Goal: Find specific page/section: Find specific page/section

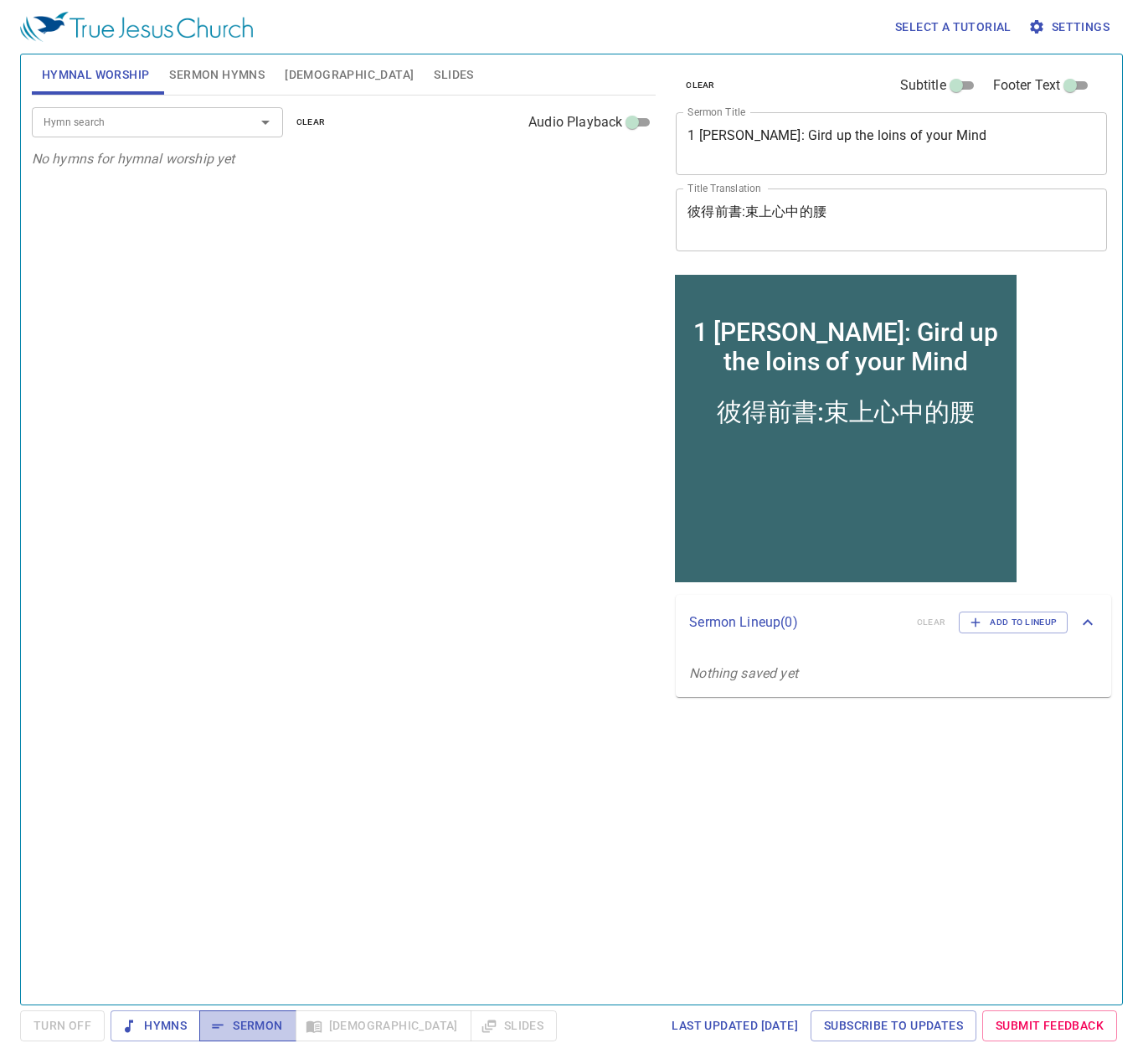
click at [242, 1030] on span "Sermon" at bounding box center [248, 1026] width 70 height 21
click at [225, 71] on span "Sermon Hymns" at bounding box center [217, 75] width 95 height 21
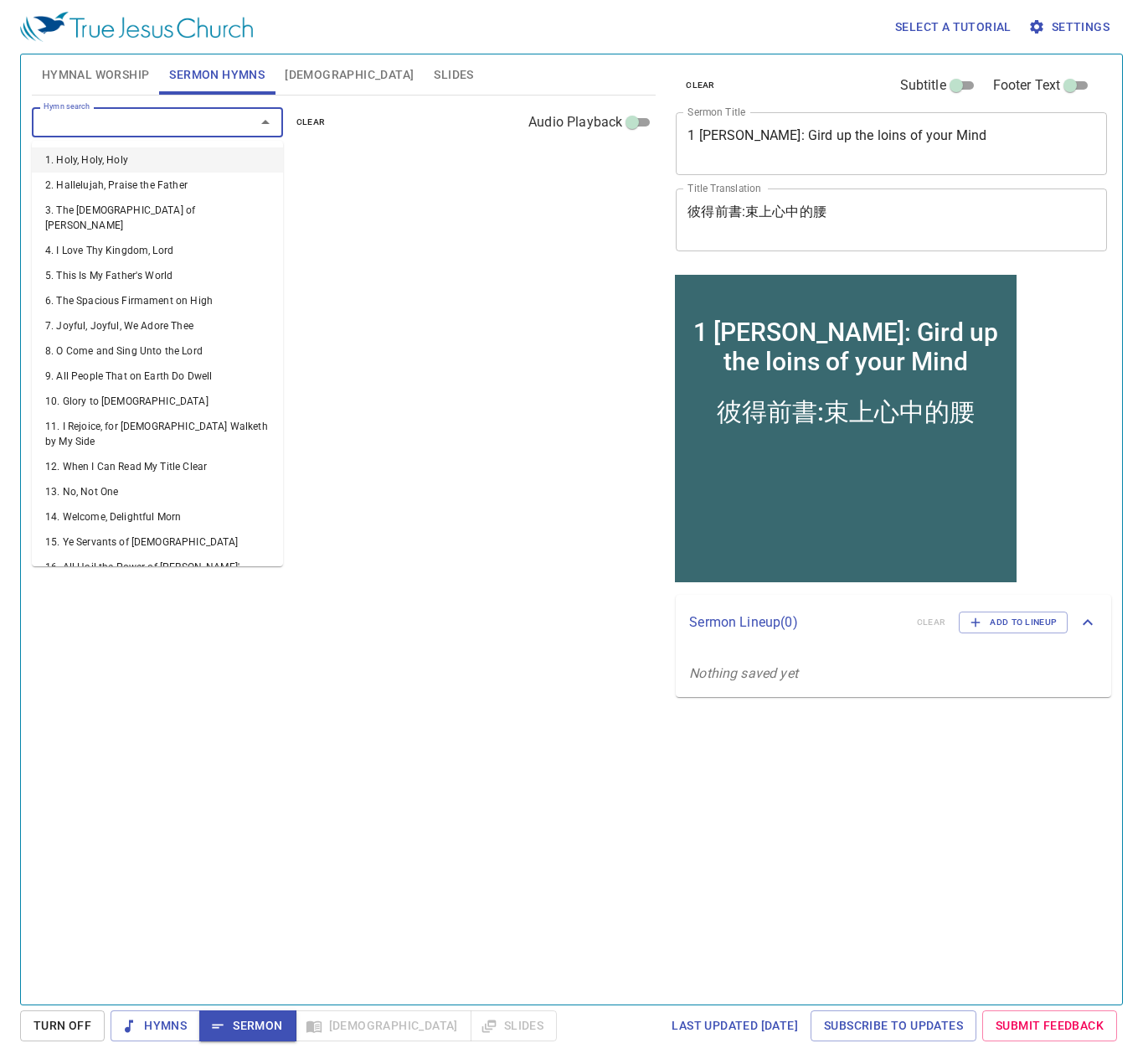
click at [175, 123] on input "Hymn search" at bounding box center [132, 122] width 192 height 20
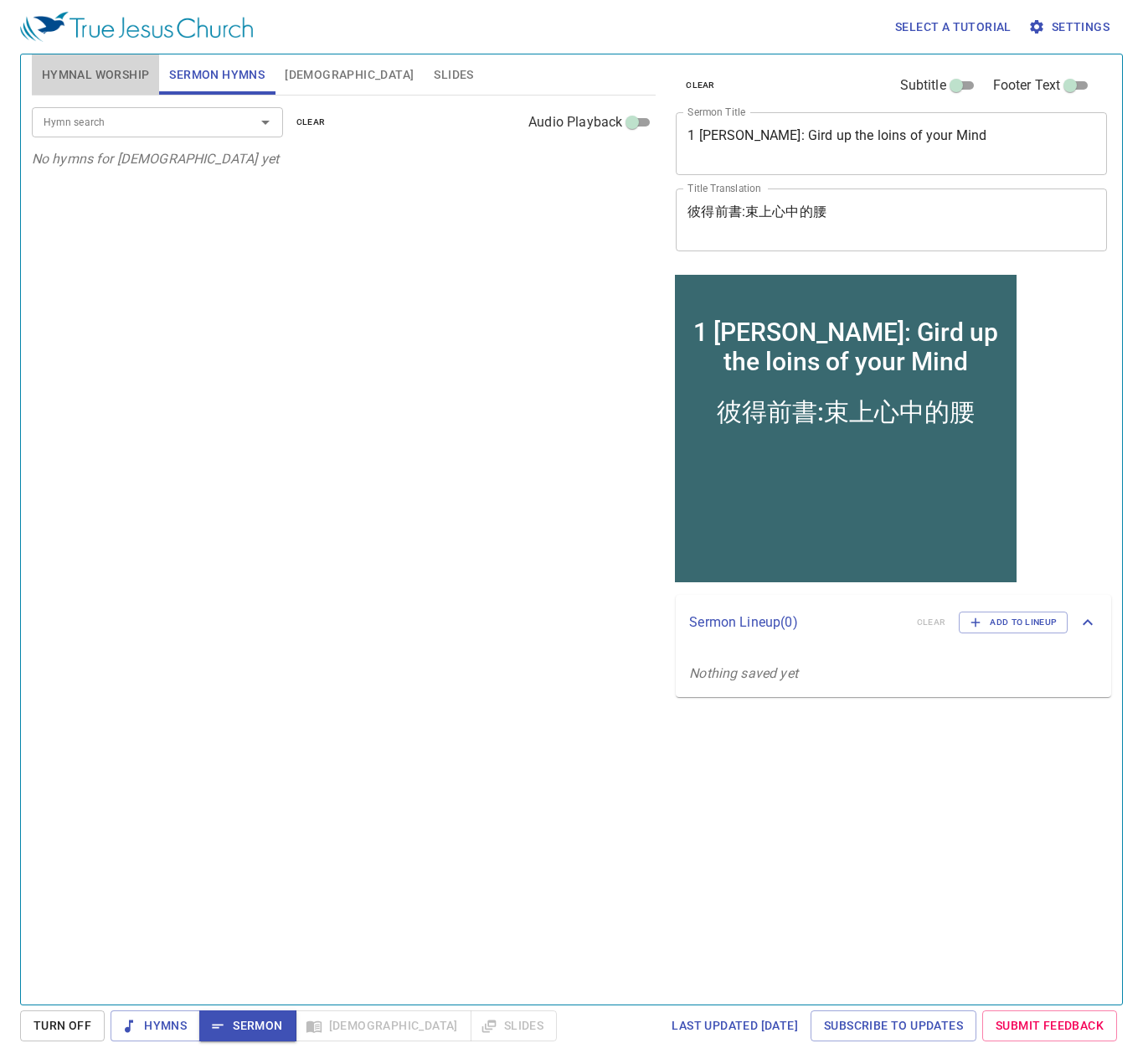
click at [82, 70] on span "Hymnal Worship" at bounding box center [95, 75] width 108 height 21
click at [212, 75] on span "Sermon Hymns" at bounding box center [217, 75] width 95 height 21
click at [636, 935] on div "Hymn search Hymn search clear Audio Playback No hymns for sermon yet" at bounding box center [343, 543] width 623 height 894
drag, startPoint x: 177, startPoint y: 930, endPoint x: 170, endPoint y: 837, distance: 93.3
click at [176, 928] on div "Hymn search Hymn search clear Audio Playback No hymns for sermon yet" at bounding box center [343, 543] width 623 height 894
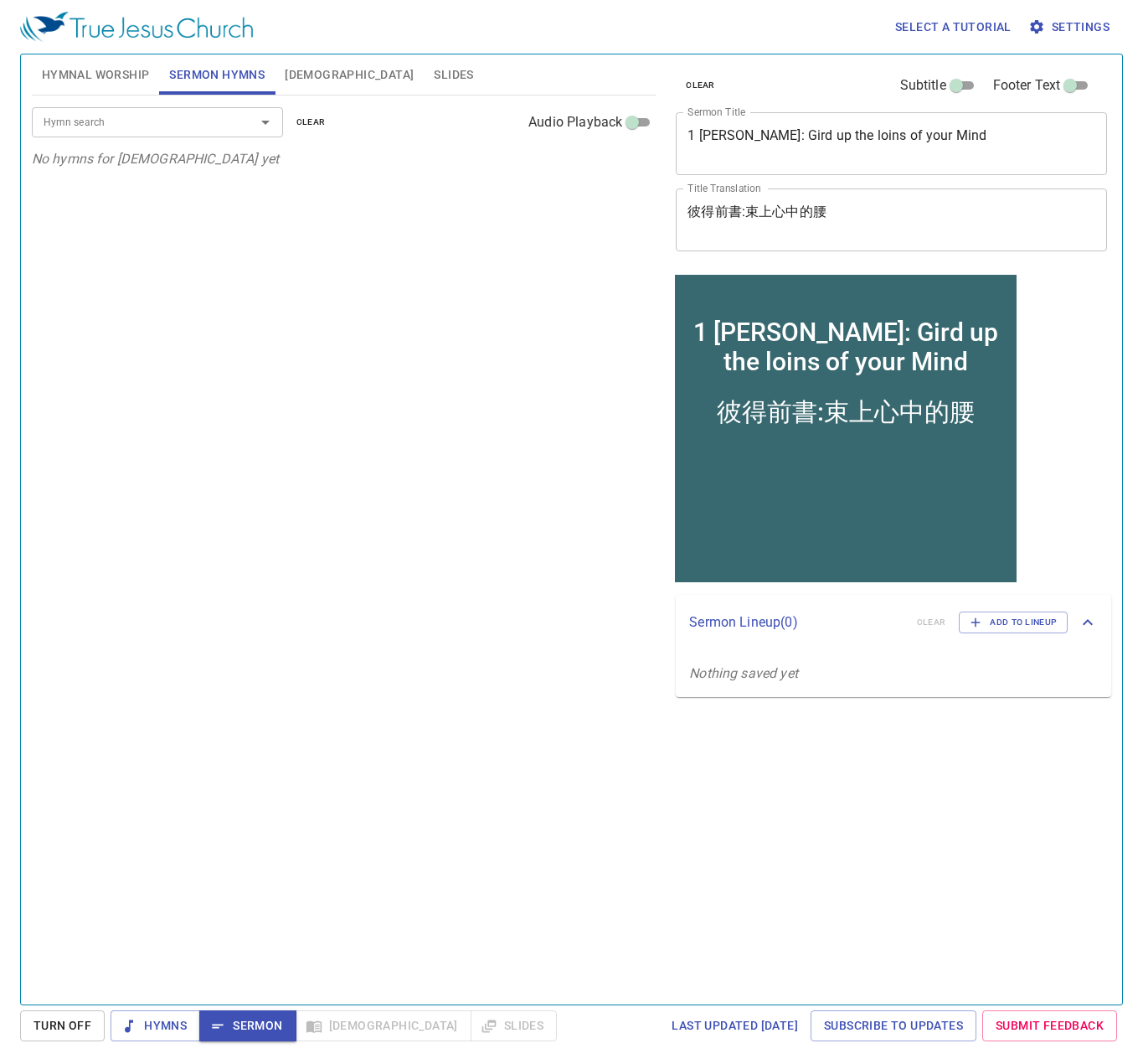
click at [110, 89] on button "Hymnal Worship" at bounding box center [95, 74] width 128 height 40
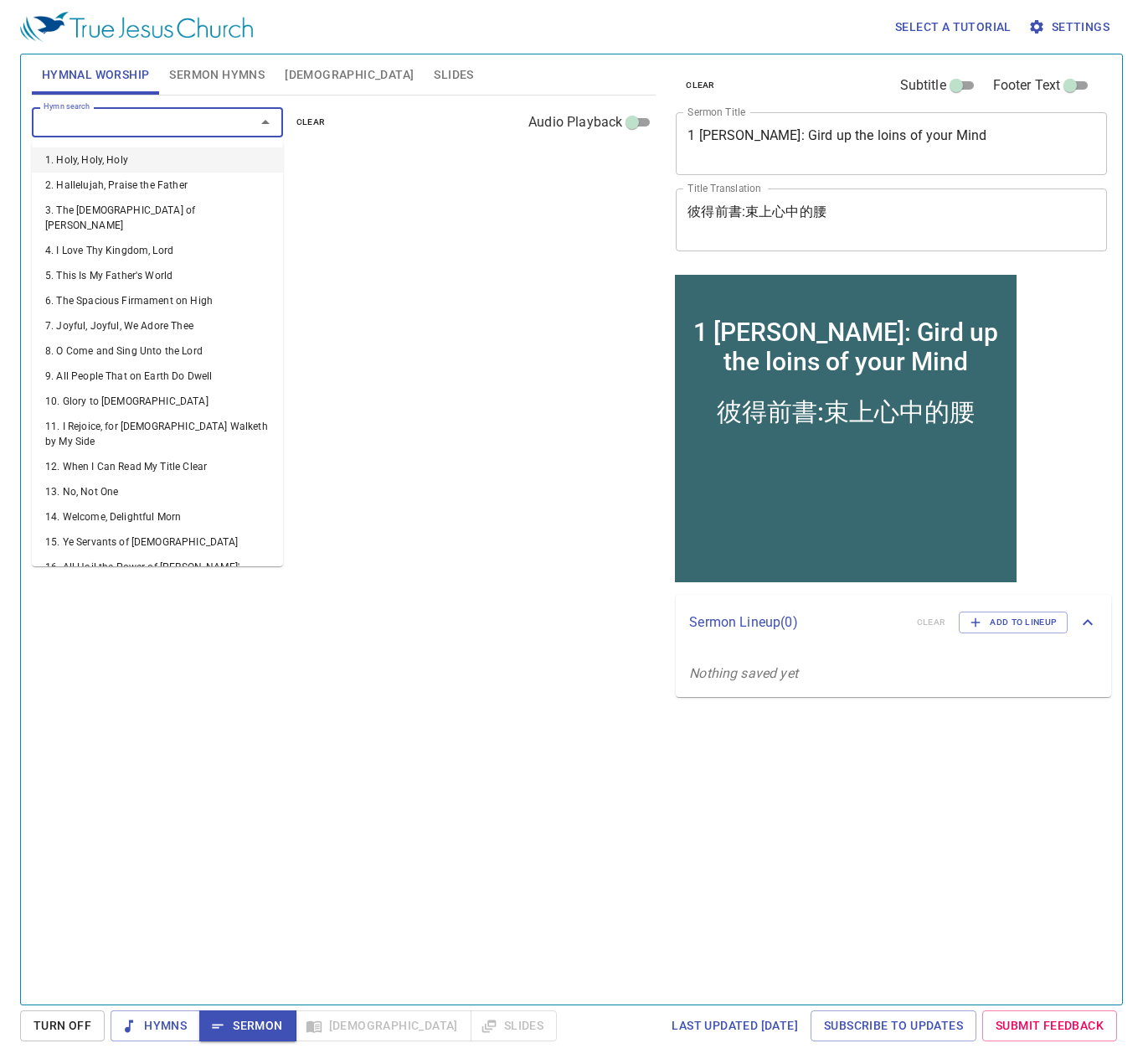
click at [166, 127] on input "Hymn search" at bounding box center [132, 122] width 192 height 20
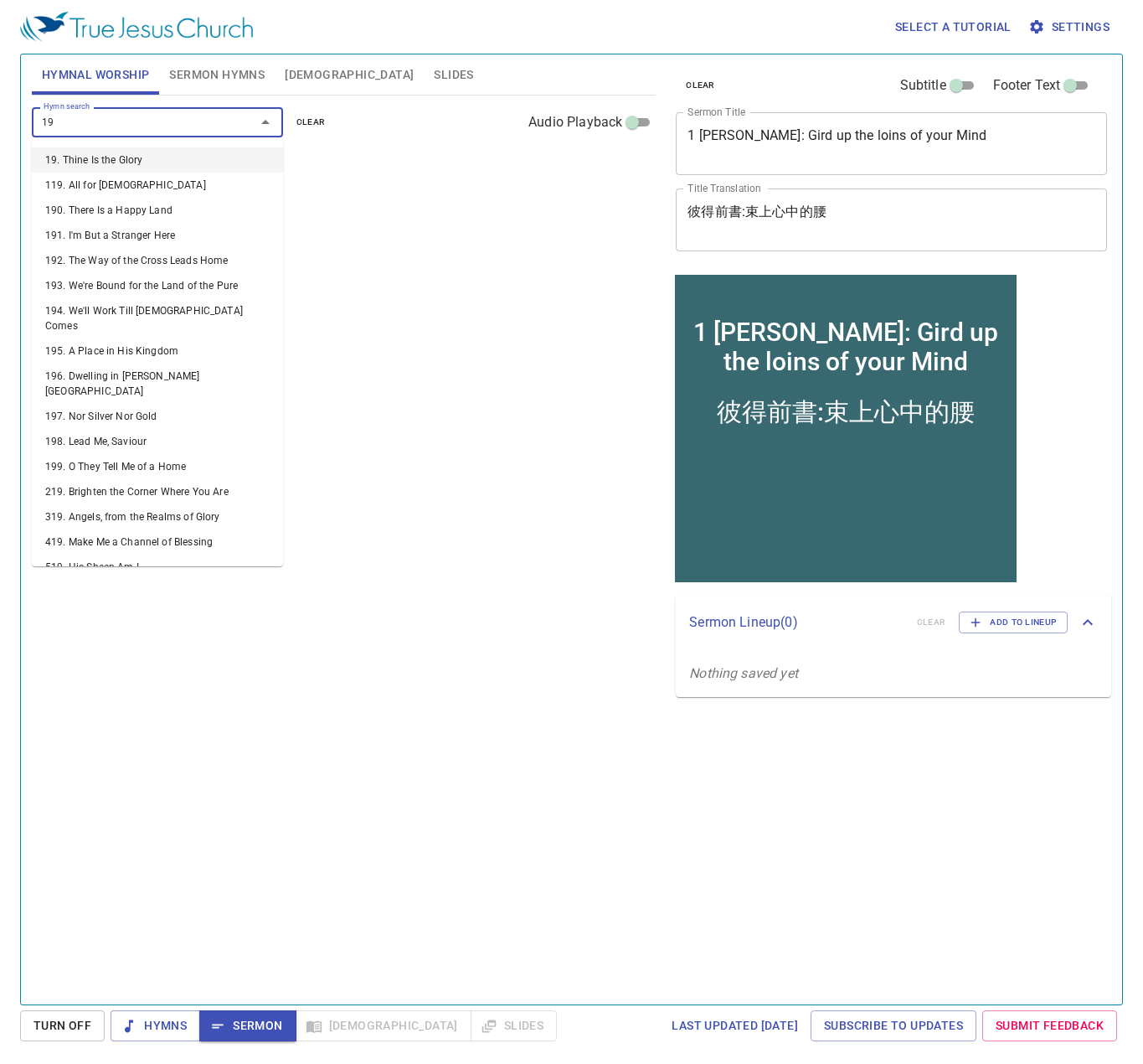
type input "195"
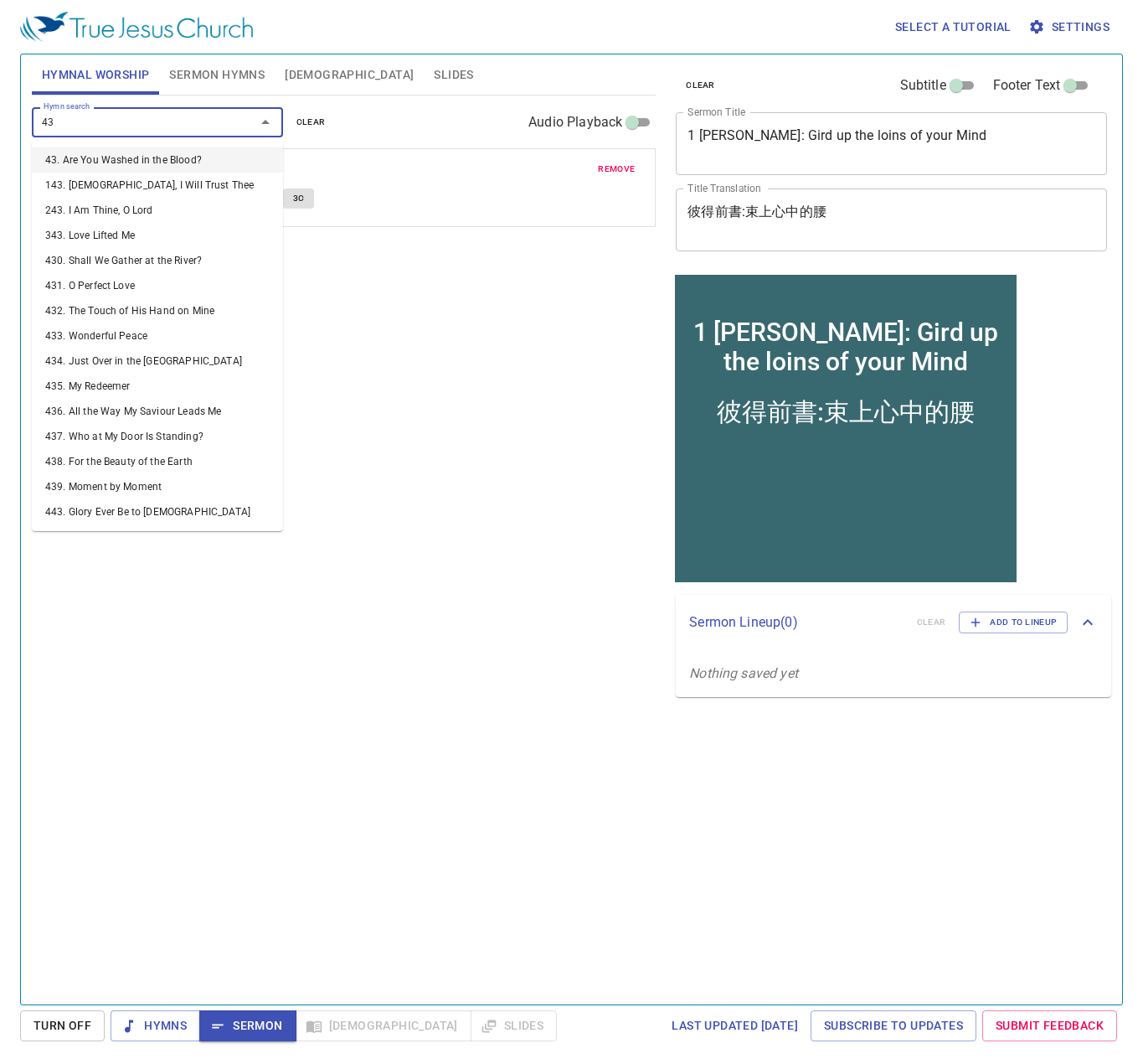
type input "430"
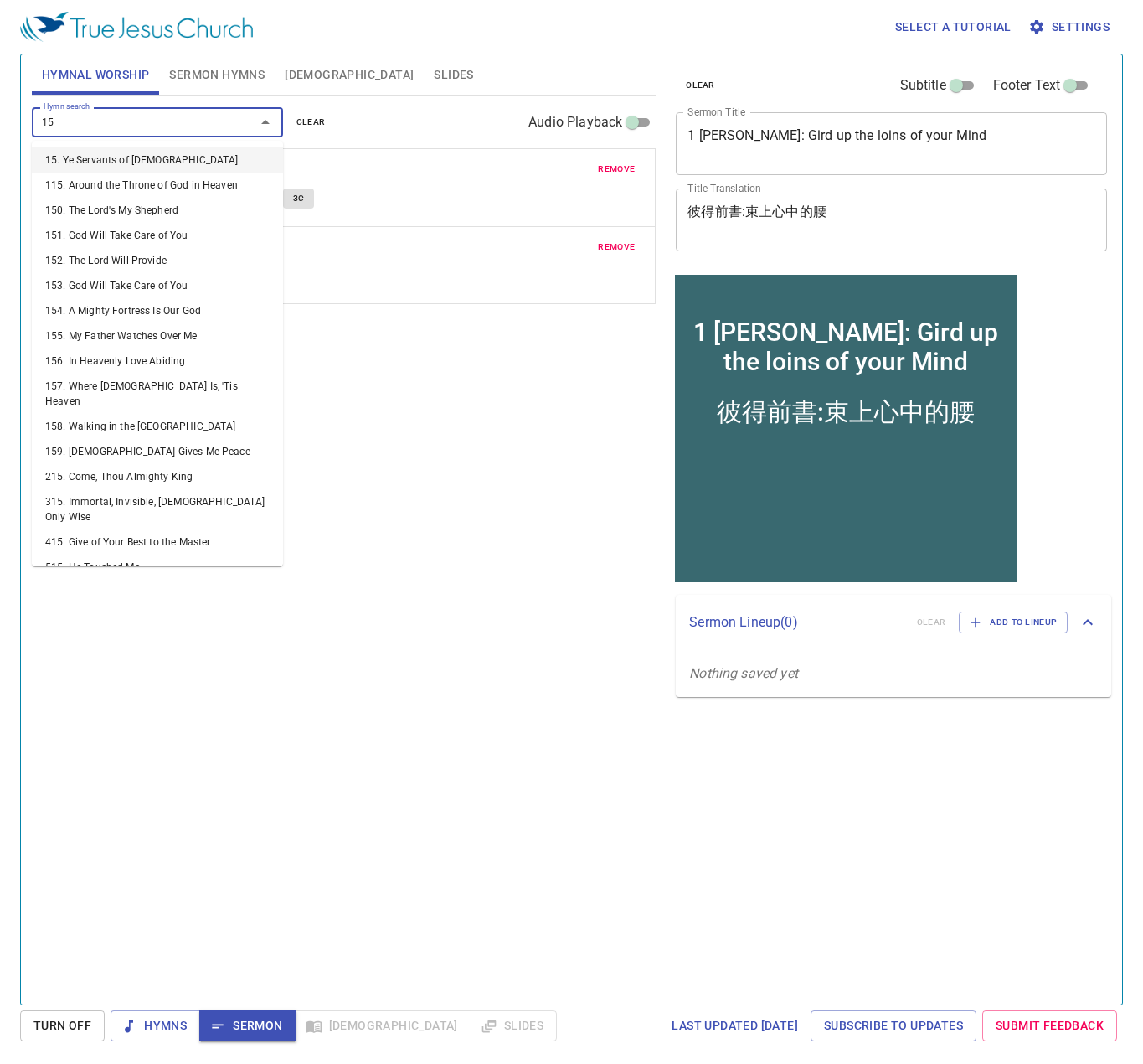
type input "152"
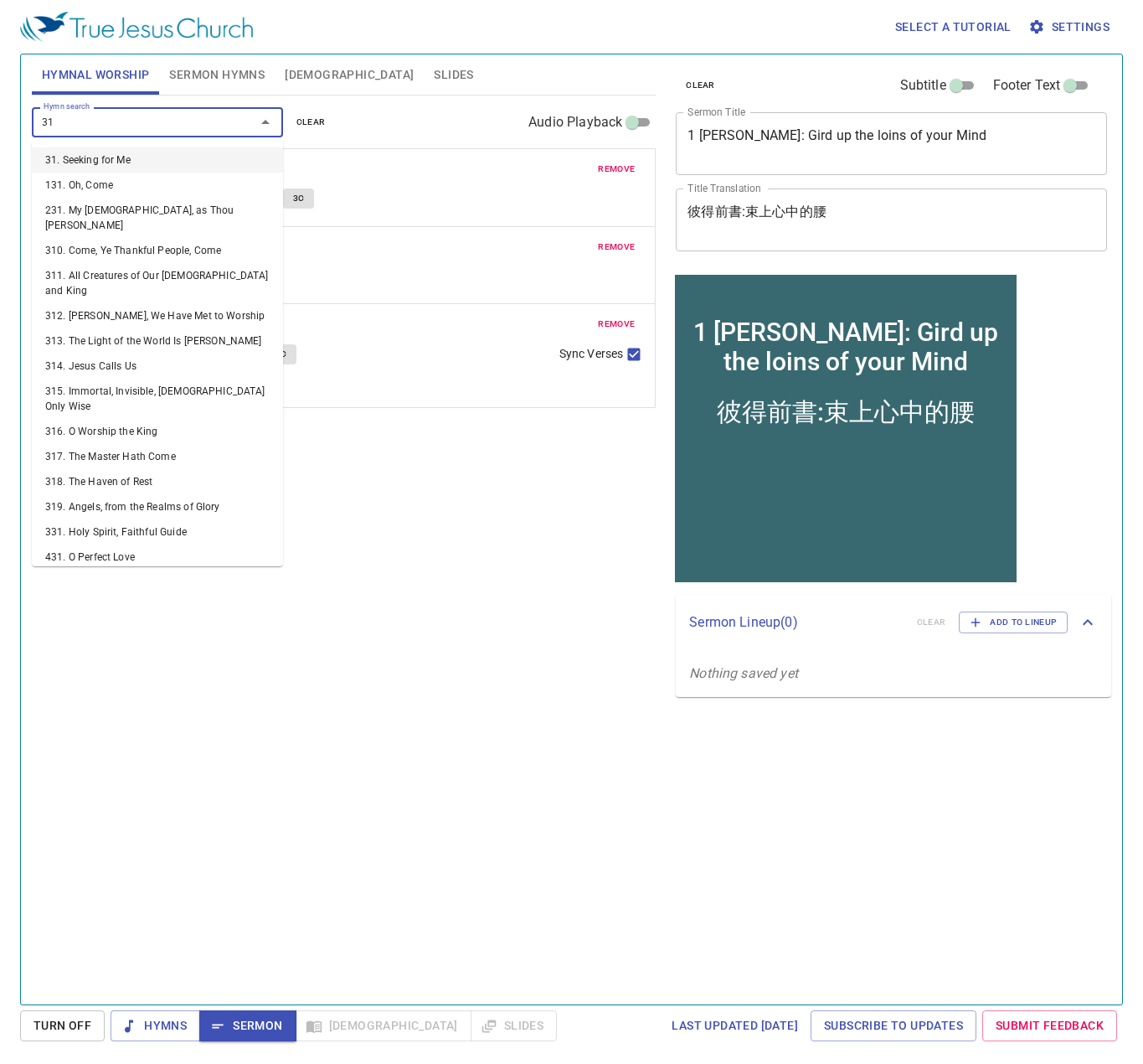
type input "318"
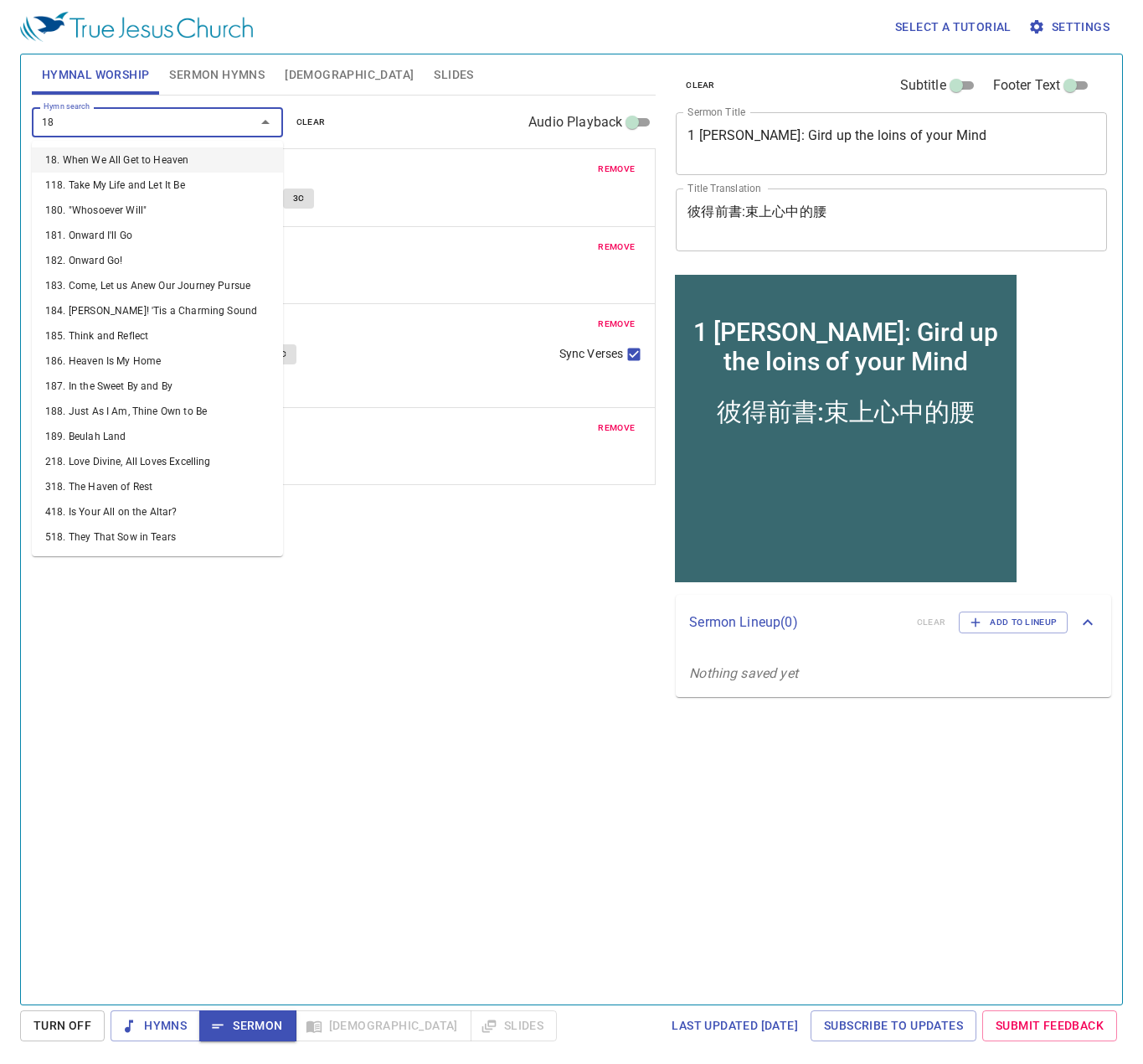
type input "186"
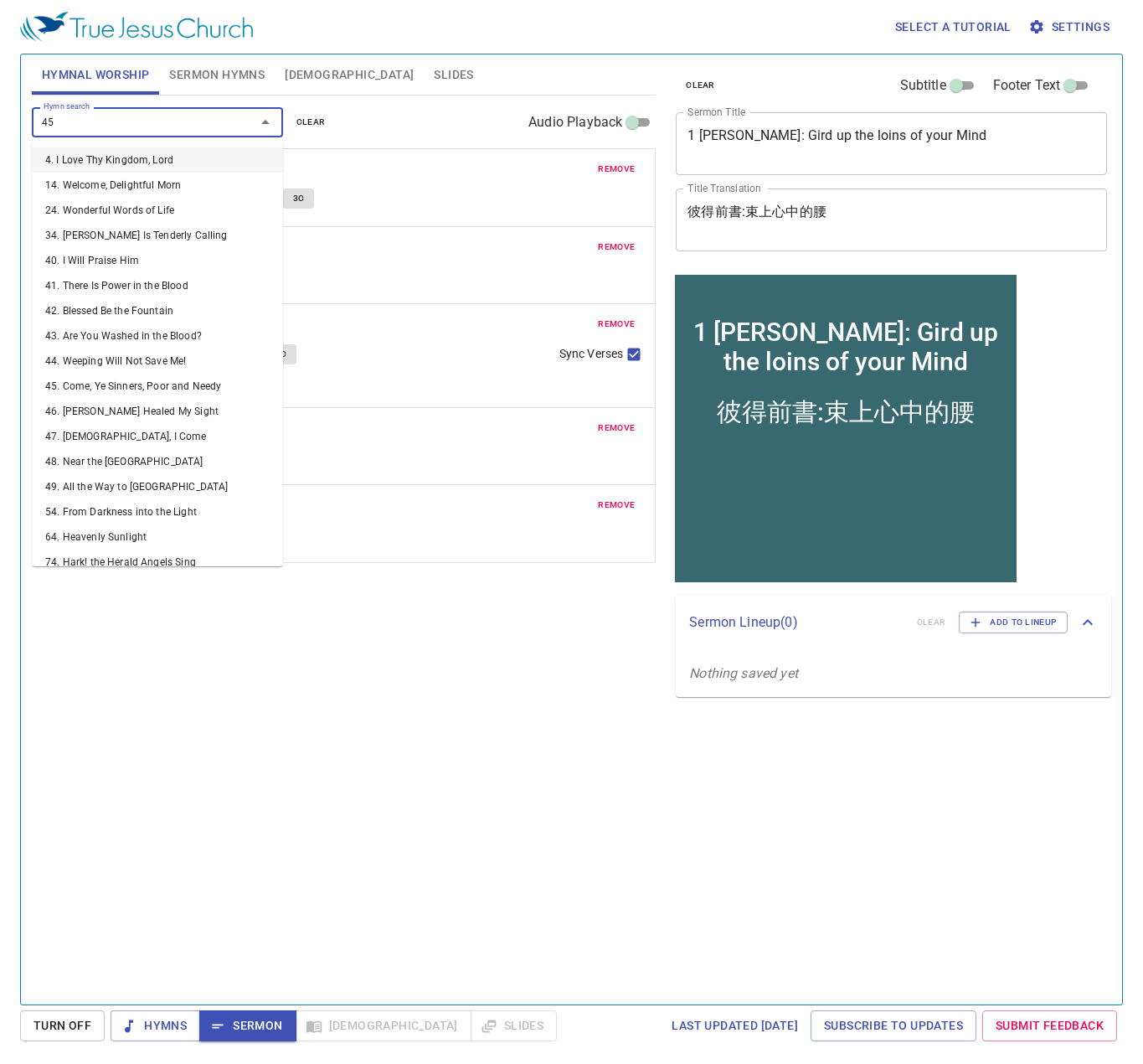
type input "459"
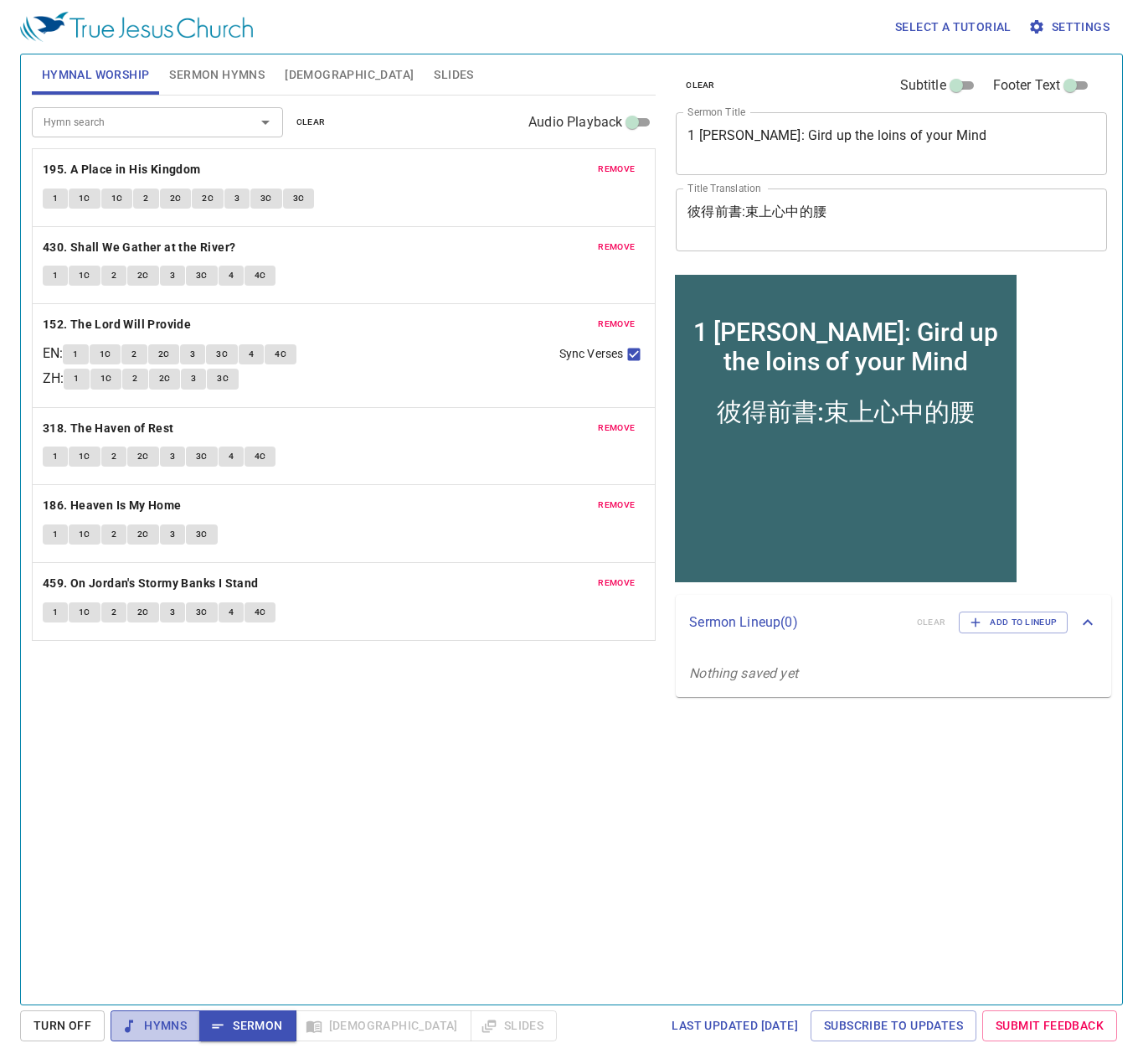
click at [170, 1025] on span "Hymns" at bounding box center [156, 1026] width 63 height 21
click at [361, 975] on div "Hymn search Hymn search clear Audio Playback remove 195. A Place in His Kingdom…" at bounding box center [343, 543] width 623 height 894
drag, startPoint x: 594, startPoint y: 942, endPoint x: 617, endPoint y: 935, distance: 24.0
click at [606, 940] on div "Hymn search Hymn search clear Audio Playback remove 195. A Place in His Kingdom…" at bounding box center [343, 543] width 623 height 894
click at [227, 79] on span "Sermon Hymns" at bounding box center [217, 75] width 95 height 21
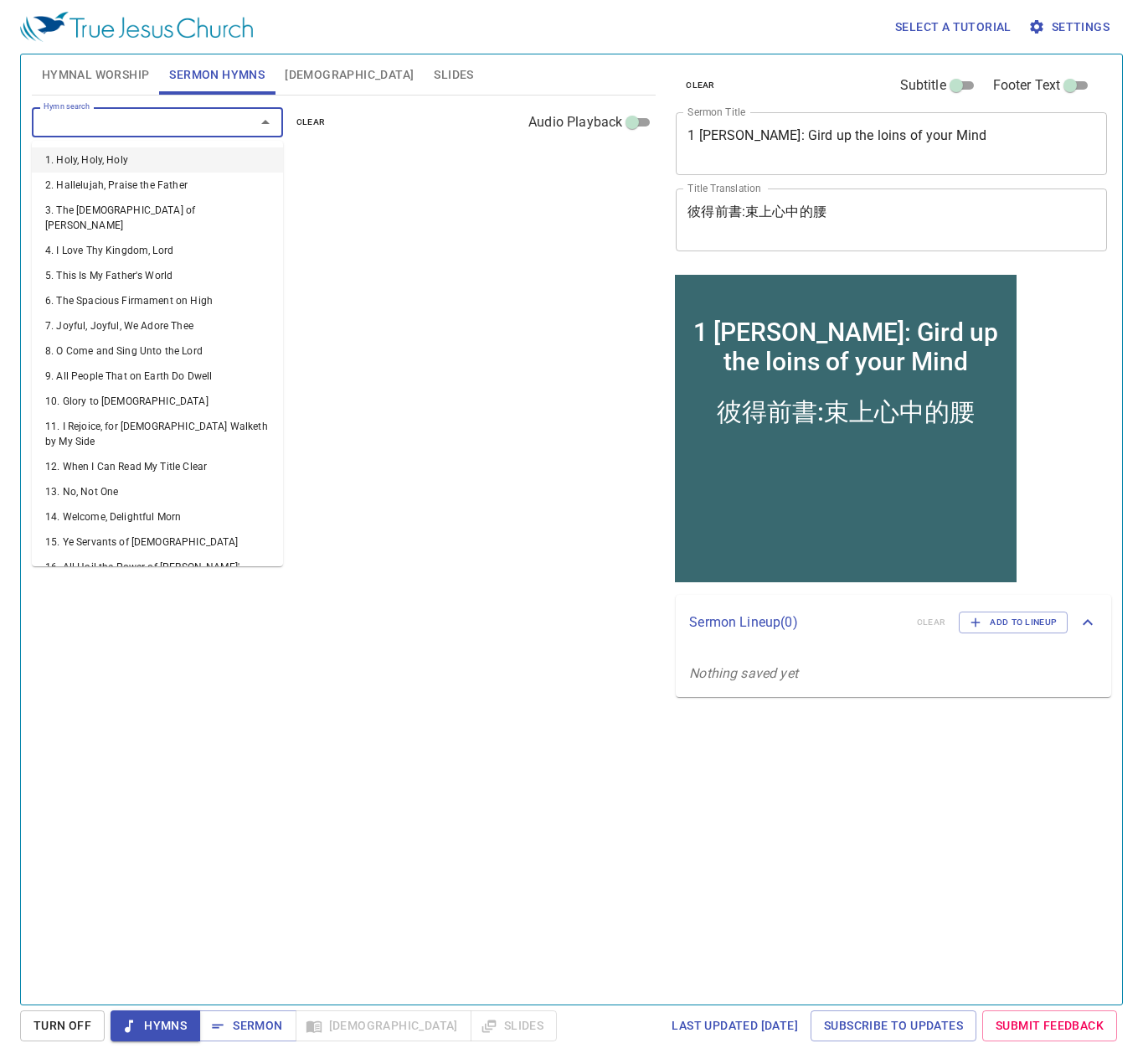
click at [194, 127] on input "Hymn search" at bounding box center [132, 122] width 192 height 20
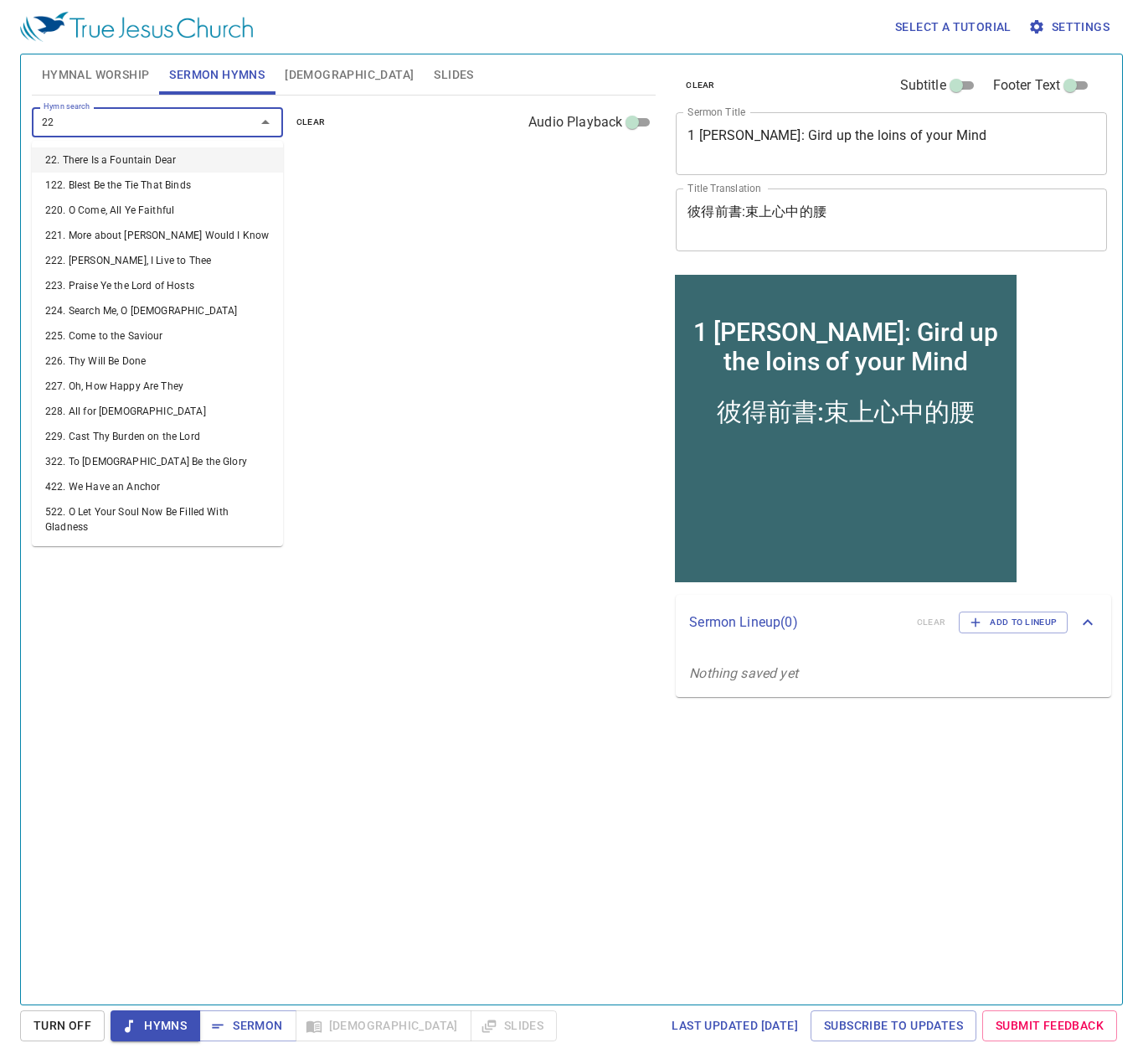
type input "224"
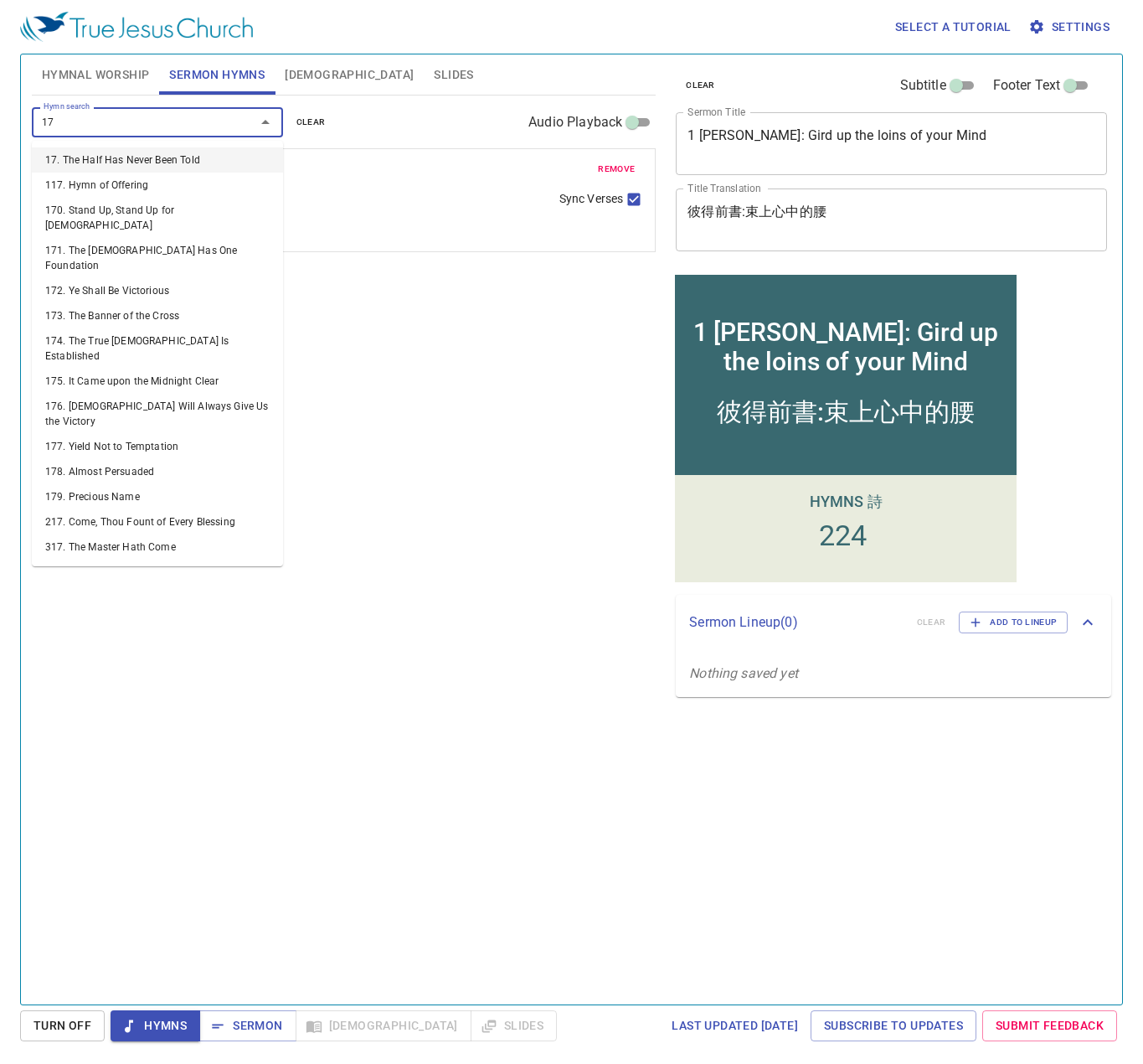
type input "171"
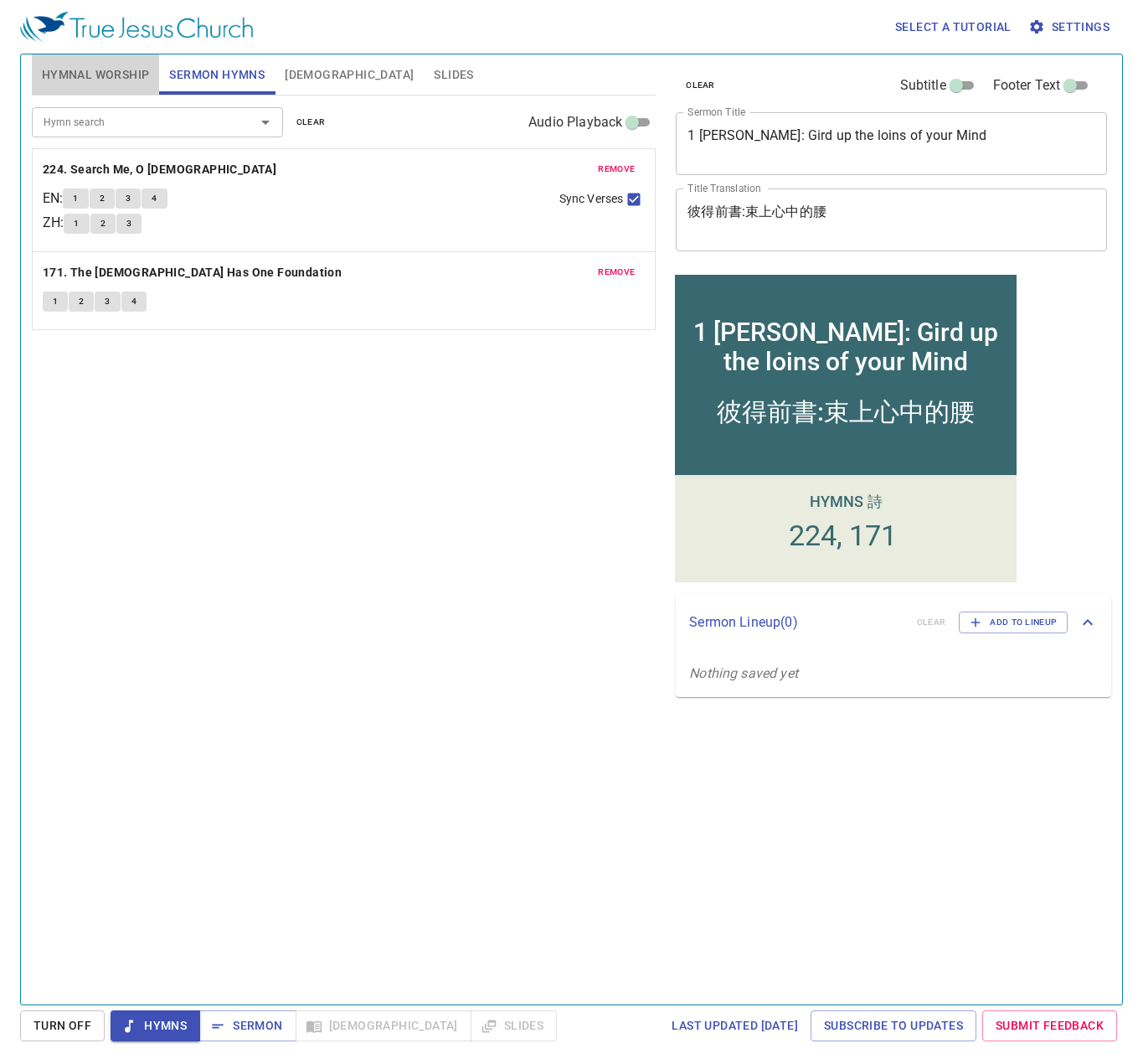
click at [119, 75] on span "Hymnal Worship" at bounding box center [95, 75] width 108 height 21
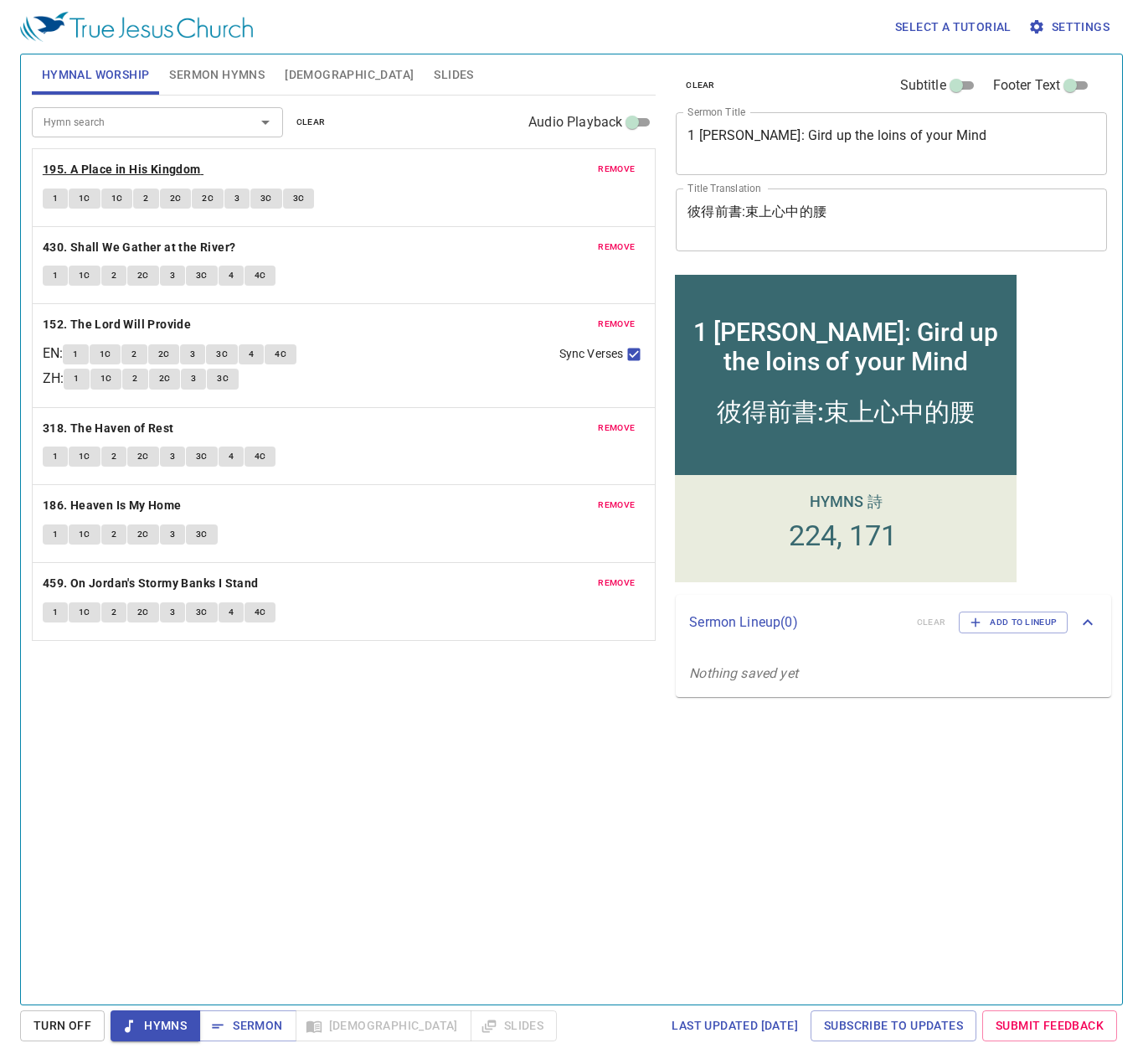
click at [78, 173] on b "195. A Place in His Kingdom" at bounding box center [122, 170] width 158 height 21
click at [468, 759] on div "Hymn search Hymn search clear Audio Playback remove 195. A Place in His Kingdom…" at bounding box center [343, 543] width 623 height 894
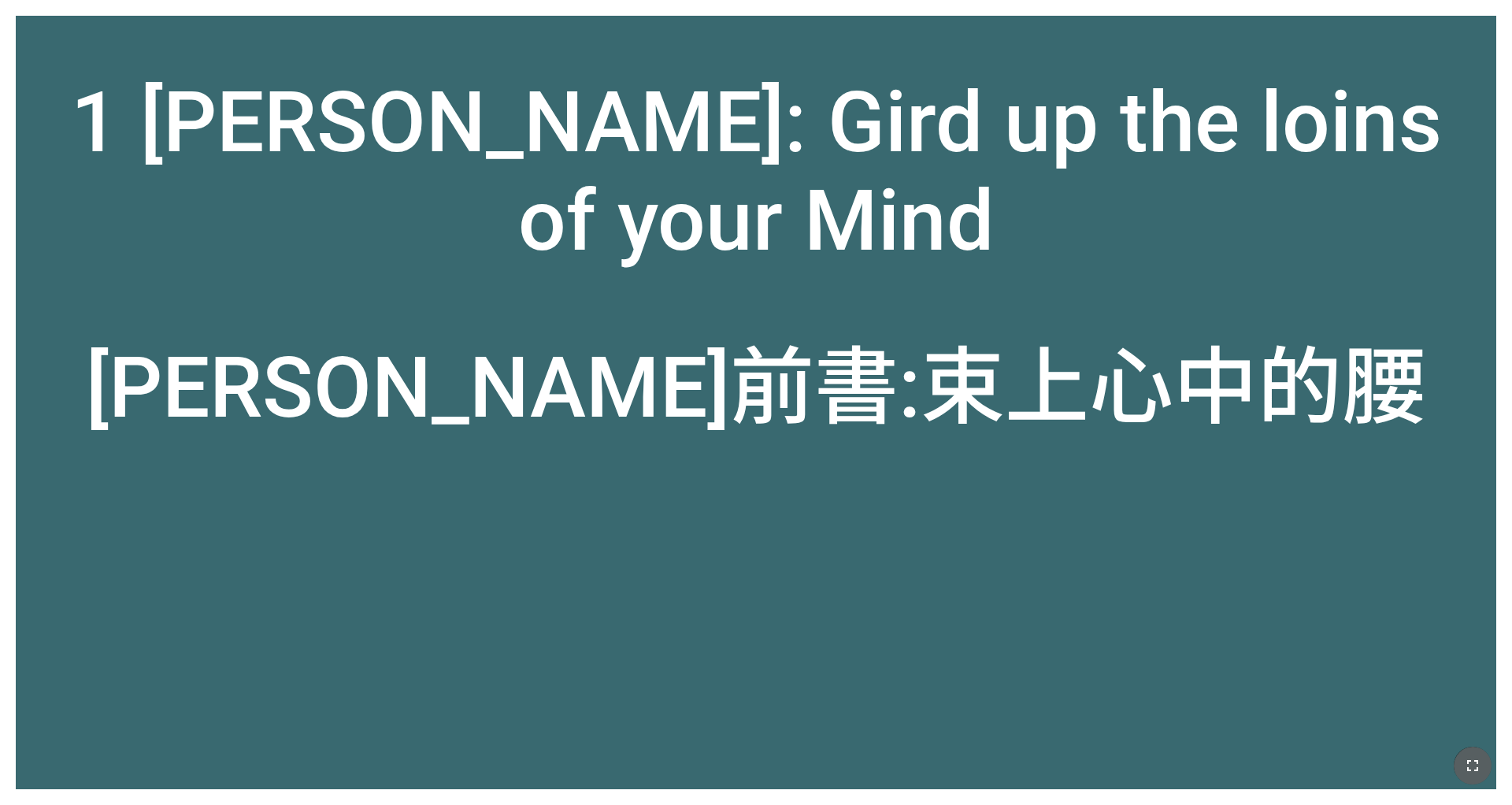
click at [1007, 629] on button "button" at bounding box center [1472, 765] width 38 height 38
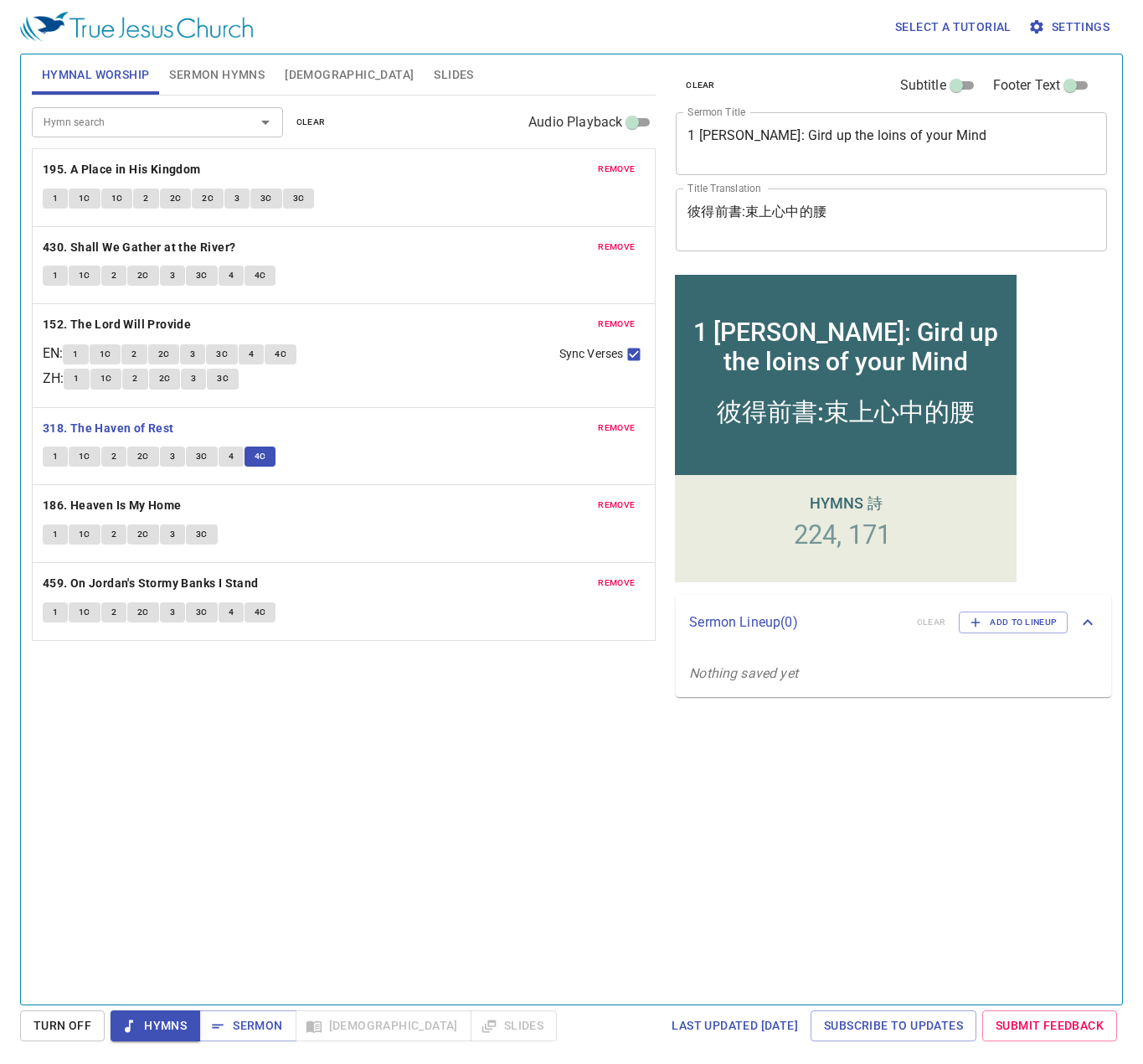
click at [267, 1025] on span "Sermon" at bounding box center [248, 1026] width 70 height 21
